Goal: Information Seeking & Learning: Find specific fact

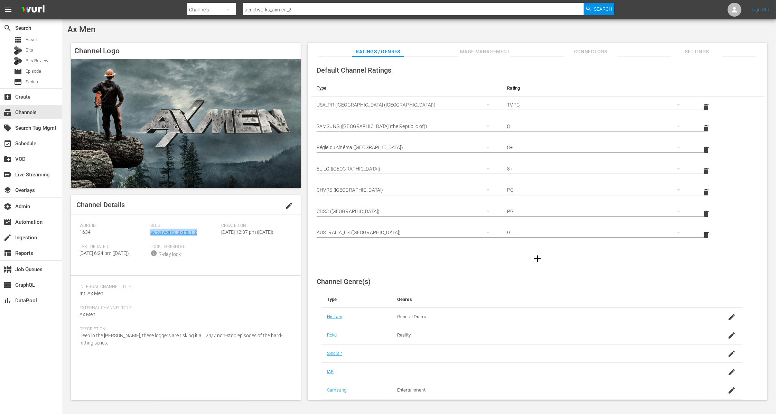
drag, startPoint x: 199, startPoint y: 233, endPoint x: 258, endPoint y: 232, distance: 58.8
click at [151, 231] on div "Slug: aenetworks_axmen_2" at bounding box center [185, 233] width 71 height 21
copy link "aenetworks_axmen_2"
drag, startPoint x: 93, startPoint y: 234, endPoint x: 75, endPoint y: 233, distance: 17.3
click at [75, 233] on div "Channel Details edit [PERSON_NAME] ID: 1634 Slug: aenetworks_axmen_2 Created On…" at bounding box center [186, 297] width 230 height 205
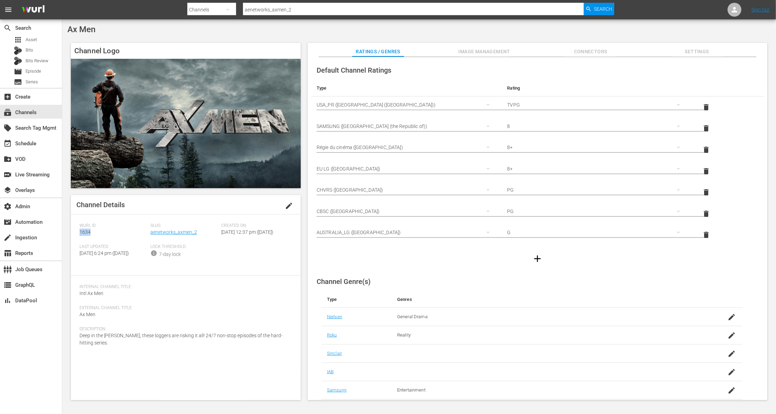
copy span "1634"
click at [704, 51] on span "Settings" at bounding box center [697, 51] width 52 height 9
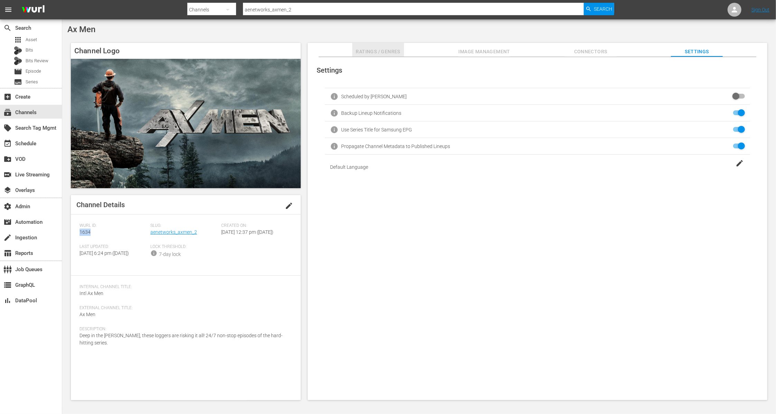
click at [370, 55] on span "Ratings / Genres" at bounding box center [378, 51] width 52 height 9
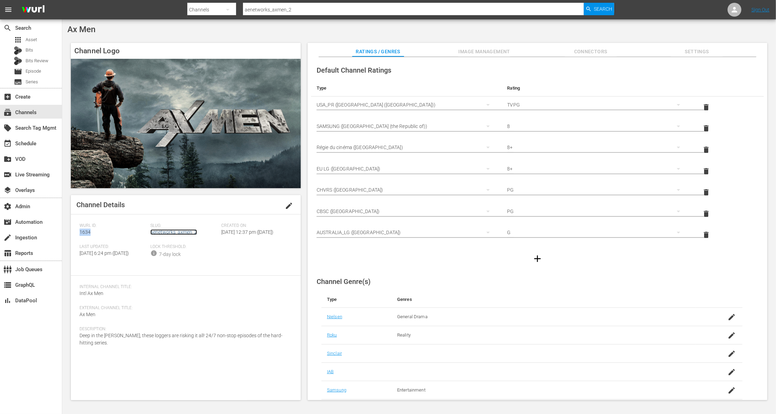
click at [181, 233] on link "aenetworks_axmen_2" at bounding box center [173, 232] width 47 height 6
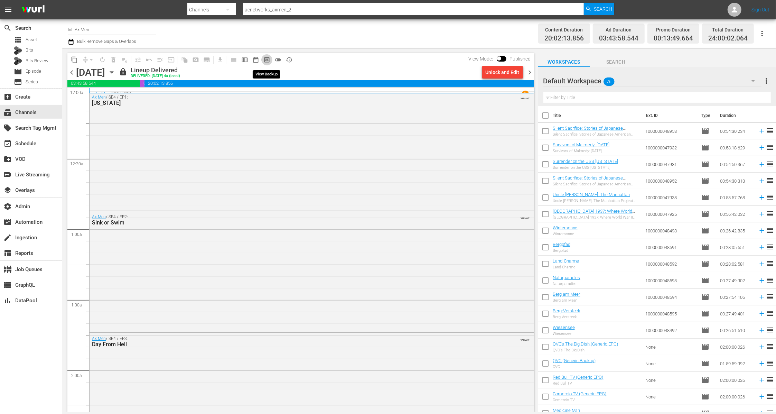
click at [268, 60] on span "preview_outlined" at bounding box center [266, 59] width 7 height 7
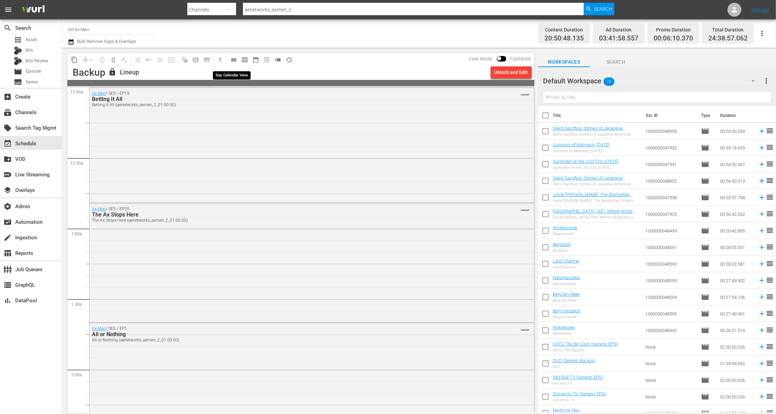
click at [237, 60] on span "calendar_view_day_outlined" at bounding box center [233, 59] width 7 height 7
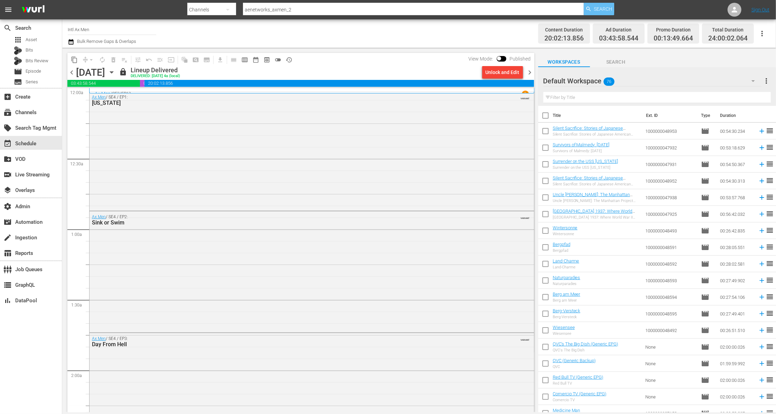
click at [600, 8] on span "Search" at bounding box center [603, 9] width 18 height 12
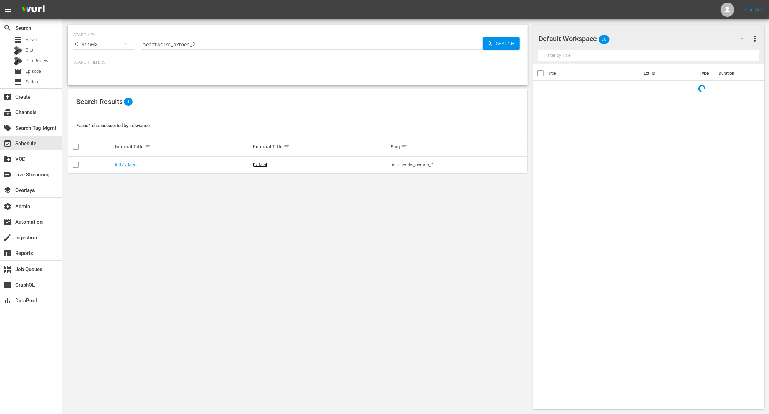
click at [258, 165] on link "Ax Men" at bounding box center [260, 164] width 15 height 5
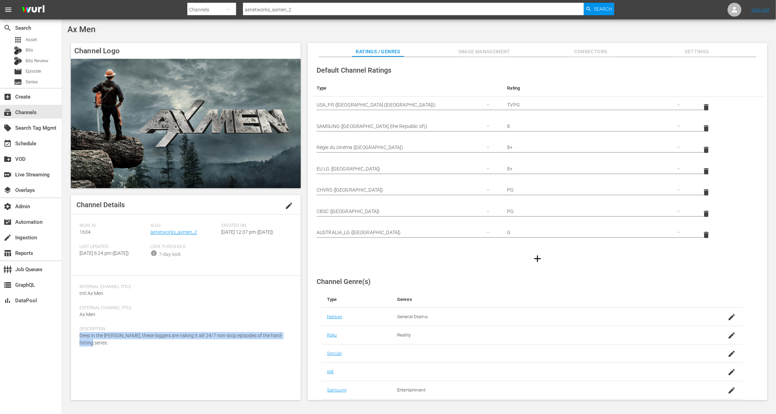
drag, startPoint x: 110, startPoint y: 357, endPoint x: 77, endPoint y: 347, distance: 34.0
click at [77, 347] on div "Channel Details edit [PERSON_NAME] ID: 1634 Slug: aenetworks_axmen_2 Created On…" at bounding box center [186, 297] width 230 height 205
copy span "Deep in the [PERSON_NAME], these loggers are risking it all! 24/7 non-stop epis…"
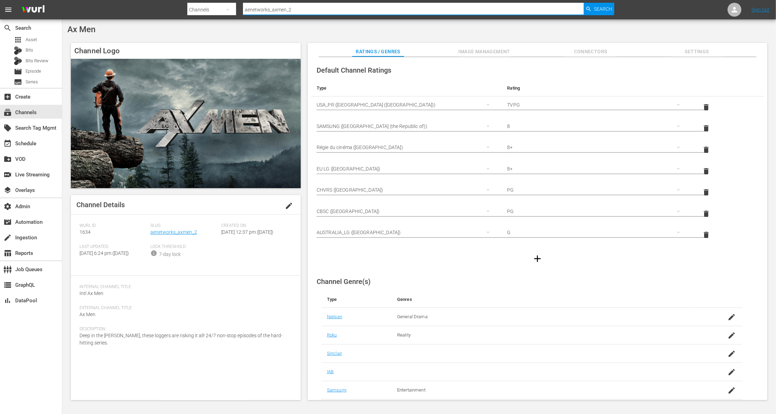
drag, startPoint x: 296, startPoint y: 10, endPoint x: 200, endPoint y: 7, distance: 95.8
click at [200, 7] on div "Search By Channels Search ID, Title, Description, Keywords, or Category aenetwo…" at bounding box center [400, 9] width 427 height 17
paste input "modernmarvels"
type input "aenetworks_modernmarvels_2"
click at [600, 9] on span "Search" at bounding box center [603, 9] width 18 height 12
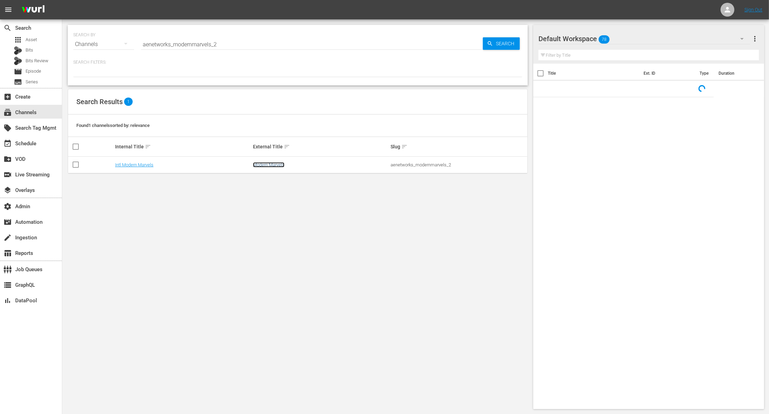
click at [278, 163] on link "Modern Marvels" at bounding box center [268, 164] width 31 height 5
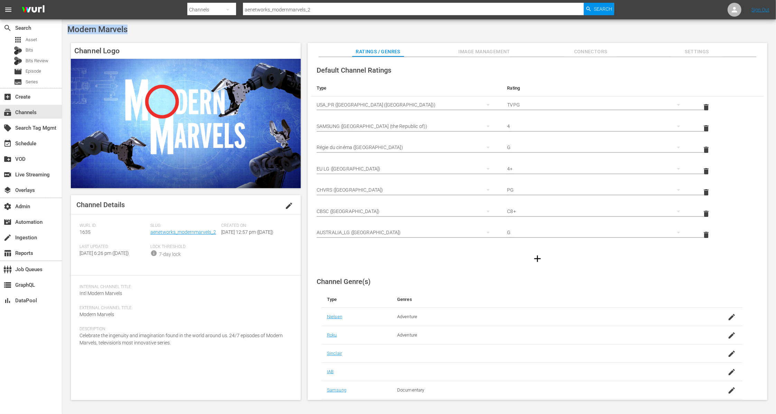
drag, startPoint x: 134, startPoint y: 31, endPoint x: 68, endPoint y: 30, distance: 66.0
click at [68, 30] on div "Modern Marvels" at bounding box center [418, 30] width 703 height 10
copy span "Modern Marvels"
drag, startPoint x: 217, startPoint y: 233, endPoint x: 151, endPoint y: 234, distance: 66.0
click at [151, 234] on div "Slug: aenetworks_modernmarvels_2" at bounding box center [185, 233] width 71 height 21
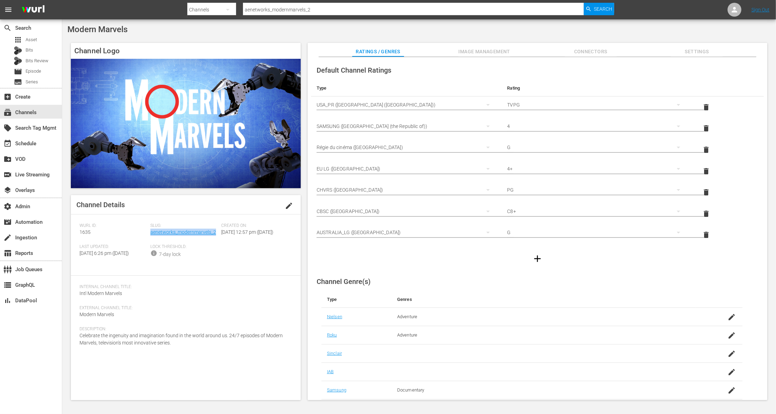
copy link "aenetworks_modernmarvels_2"
drag, startPoint x: 90, startPoint y: 234, endPoint x: 76, endPoint y: 234, distance: 14.2
click at [76, 234] on div "Channel Details edit [PERSON_NAME] ID: 1635 Slug: aenetworks_modernmarvels_2 Cr…" at bounding box center [186, 297] width 230 height 205
copy span "1635"
drag, startPoint x: 169, startPoint y: 356, endPoint x: 81, endPoint y: 352, distance: 89.0
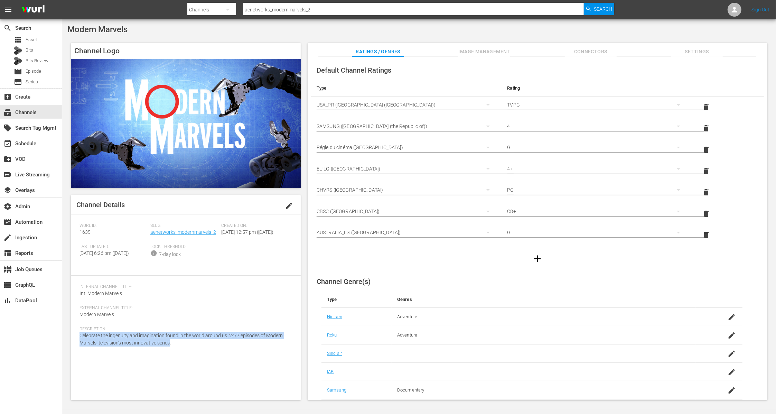
click at [81, 352] on div "Description: Celebrate the ingenuity and imagination found in the world around …" at bounding box center [186, 340] width 213 height 28
copy span "Celebrate the ingenuity and imagination found in the world around us. 24/7 epis…"
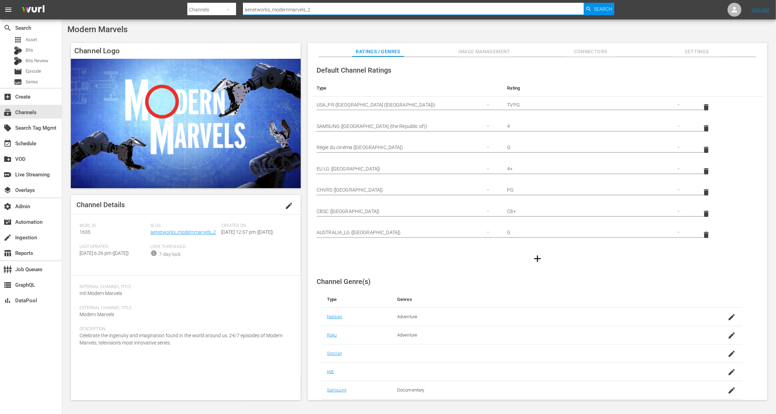
drag, startPoint x: 312, startPoint y: 11, endPoint x: 166, endPoint y: 13, distance: 145.9
click at [166, 13] on nav "menu Search By Channels Search ID, Title, Description, Keywords, or Category ae…" at bounding box center [388, 9] width 776 height 19
paste input "ae_networks_flippingnation_1"
drag, startPoint x: 415, startPoint y: 10, endPoint x: 208, endPoint y: 11, distance: 206.7
click at [208, 11] on div "Search By Channels Search ID, Title, Description, Keywords, or Category aenetwo…" at bounding box center [400, 9] width 427 height 17
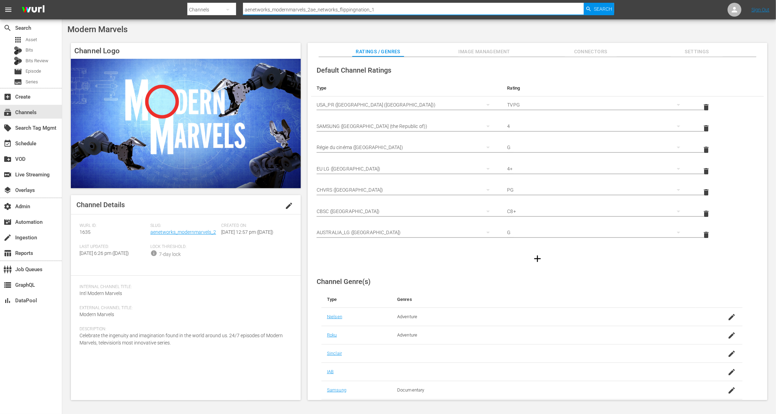
paste input "text"
type input "ae_networks_flippingnation_1"
click at [605, 10] on span "Search" at bounding box center [603, 9] width 18 height 12
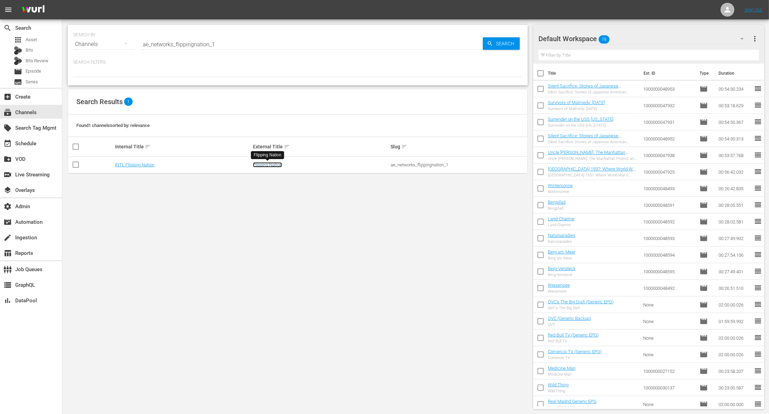
click at [272, 163] on link "Flipping Nation" at bounding box center [267, 164] width 29 height 5
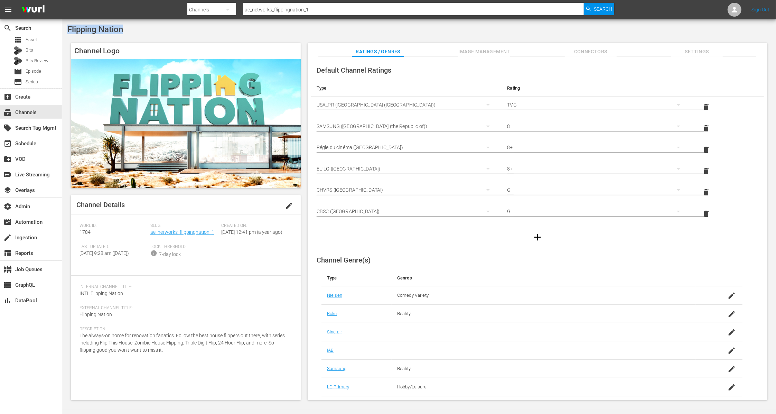
drag, startPoint x: 127, startPoint y: 30, endPoint x: 63, endPoint y: 31, distance: 63.6
click at [63, 31] on div "Flipping Nation Channel Logo Channel Details edit [PERSON_NAME] ID: 1784 Slug: …" at bounding box center [419, 214] width 714 height 390
copy span "Flipping Nation"
drag, startPoint x: 219, startPoint y: 233, endPoint x: 150, endPoint y: 232, distance: 68.8
click at [150, 232] on div "Slug: ae_networks_flippingnation_1" at bounding box center [185, 233] width 71 height 21
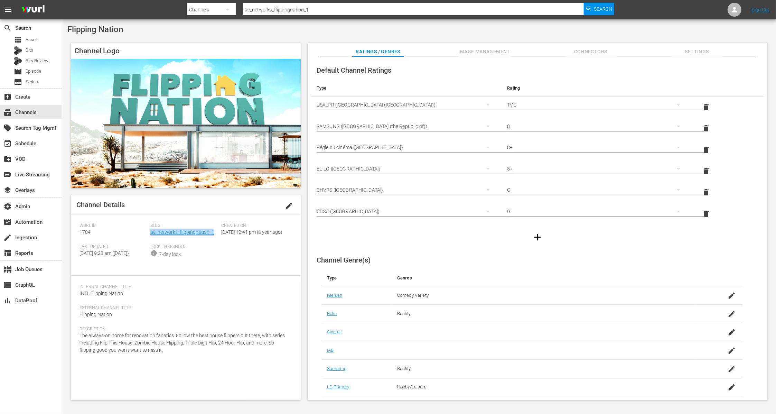
copy link "ae_networks_flippingnation_1"
drag, startPoint x: 95, startPoint y: 232, endPoint x: 80, endPoint y: 232, distance: 14.9
click at [80, 232] on div "[PERSON_NAME] ID: 1784" at bounding box center [115, 233] width 71 height 21
copy span "1784"
